Goal: Transaction & Acquisition: Book appointment/travel/reservation

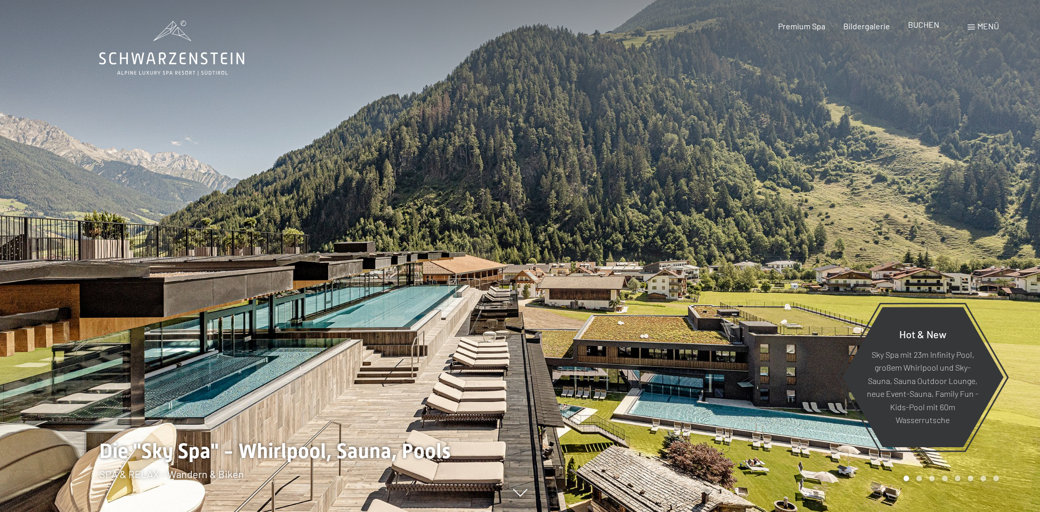
click at [922, 28] on span "BUCHEN" at bounding box center [923, 25] width 31 height 10
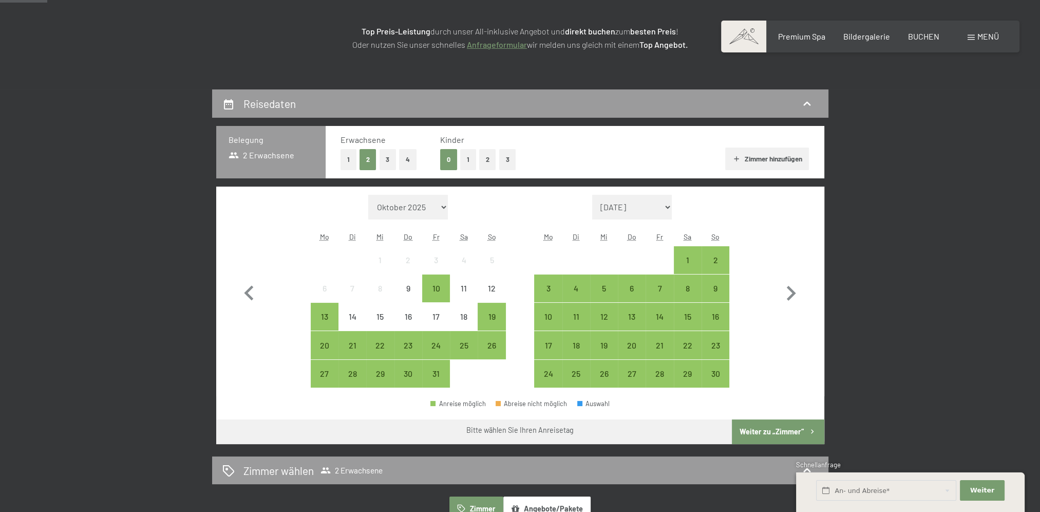
scroll to position [205, 0]
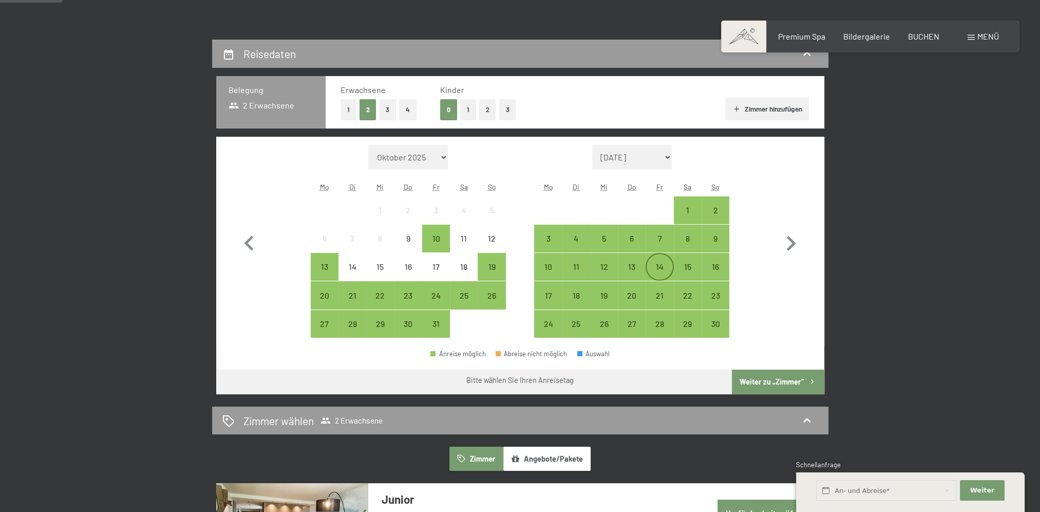
click at [655, 270] on div "14" at bounding box center [660, 275] width 26 height 26
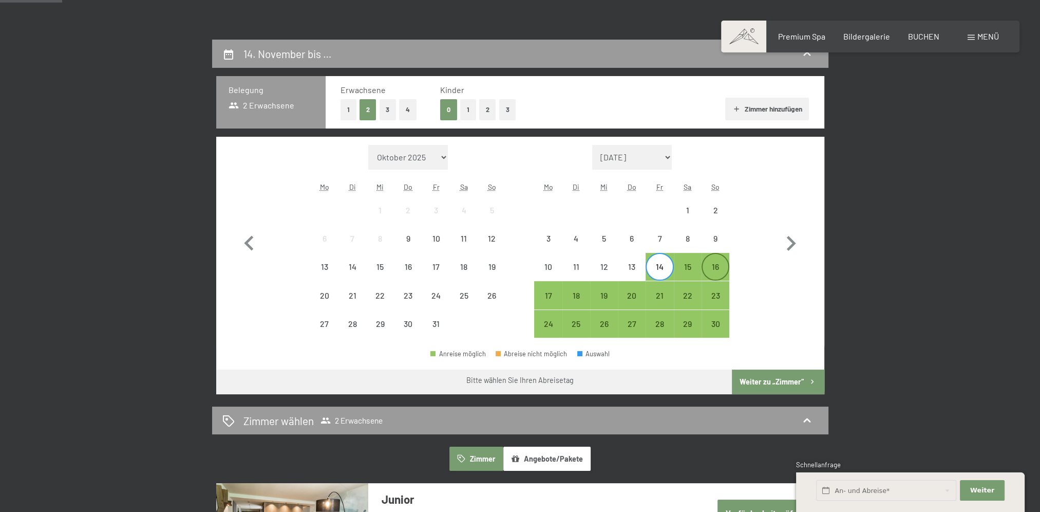
click at [711, 268] on div "16" at bounding box center [716, 275] width 26 height 26
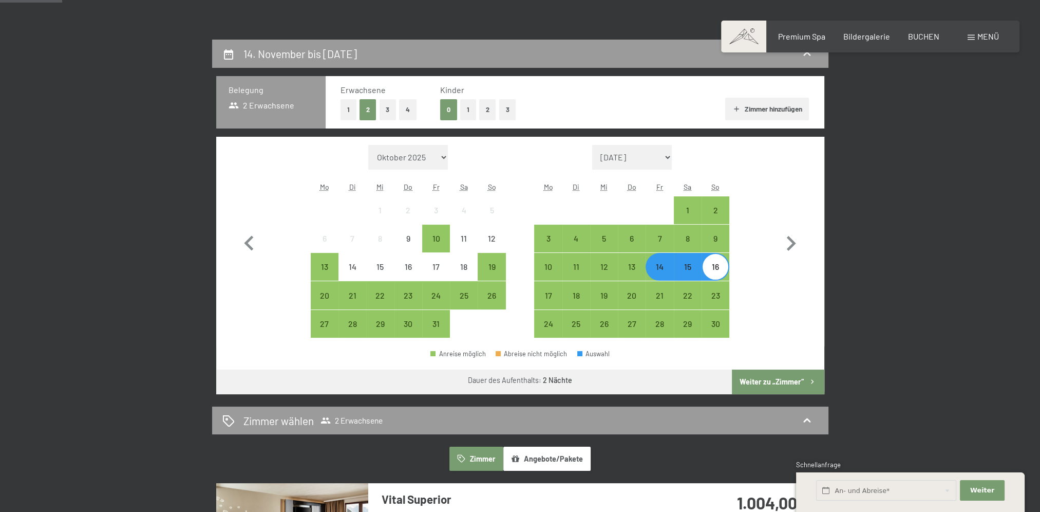
click at [761, 382] on button "Weiter zu „Zimmer“" at bounding box center [778, 381] width 92 height 25
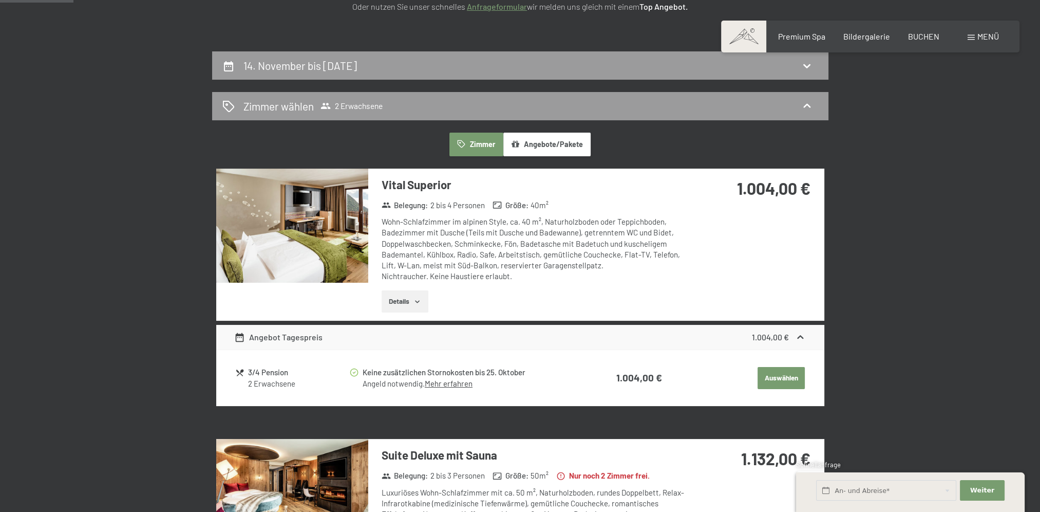
scroll to position [0, 0]
